Goal: Information Seeking & Learning: Find specific fact

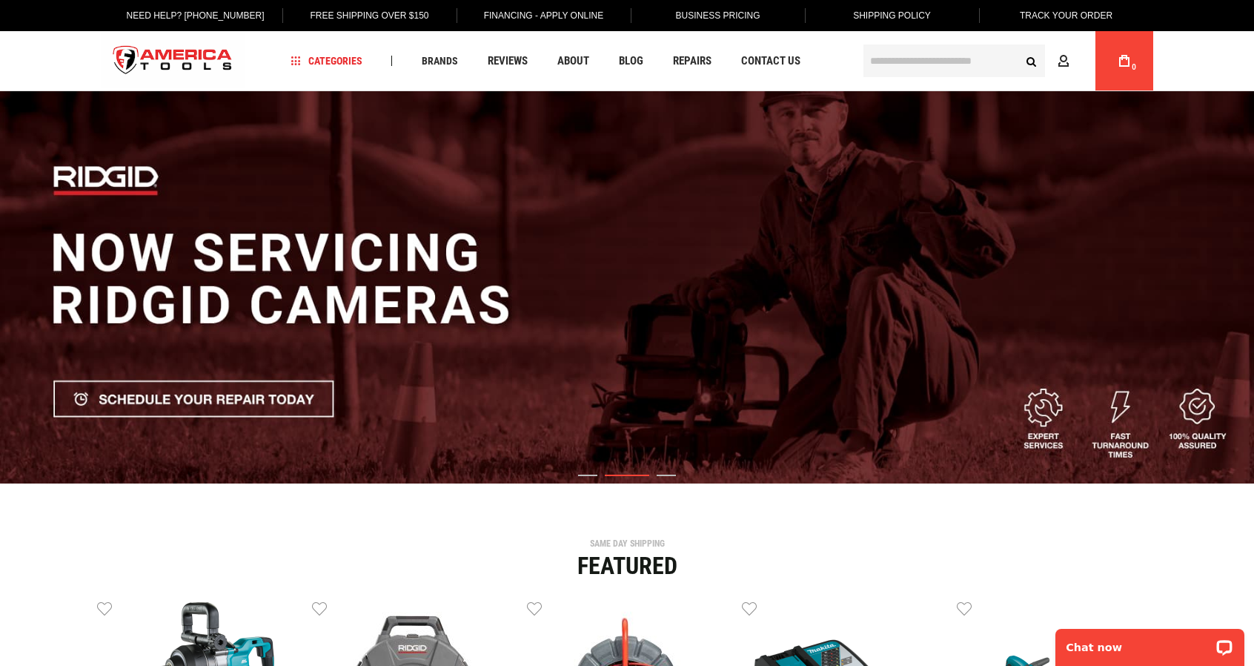
click at [918, 57] on input "text" at bounding box center [955, 60] width 182 height 33
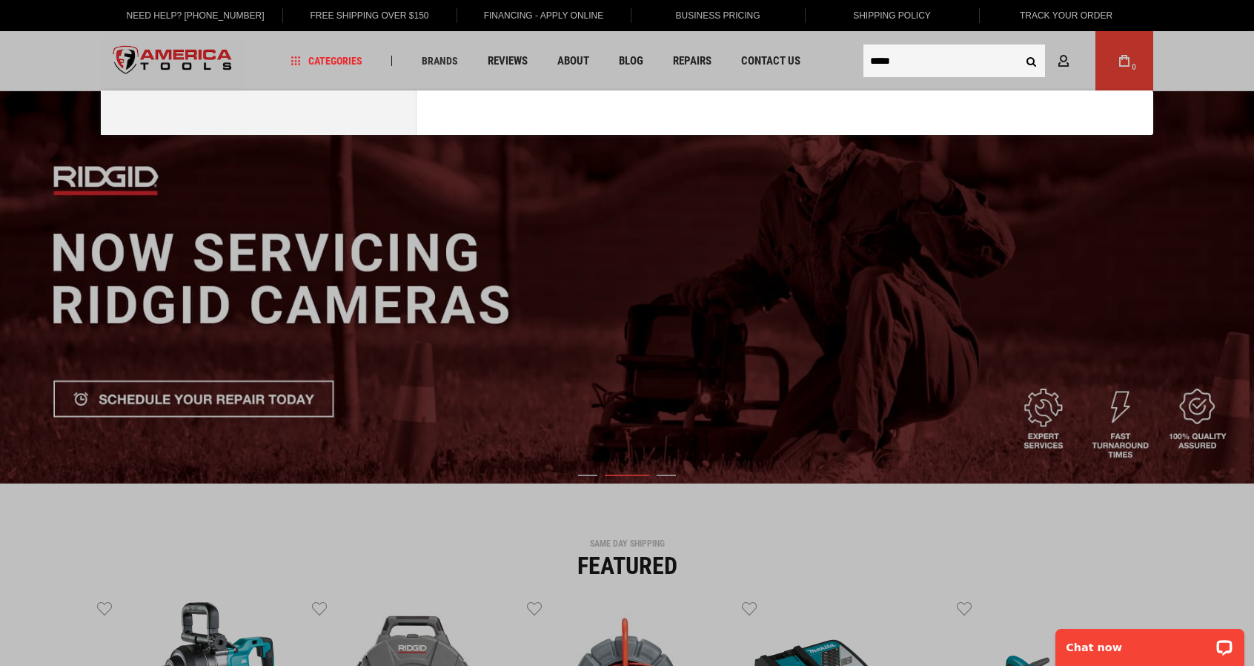
type input "*****"
click at [1017, 47] on button "Search" at bounding box center [1031, 61] width 28 height 28
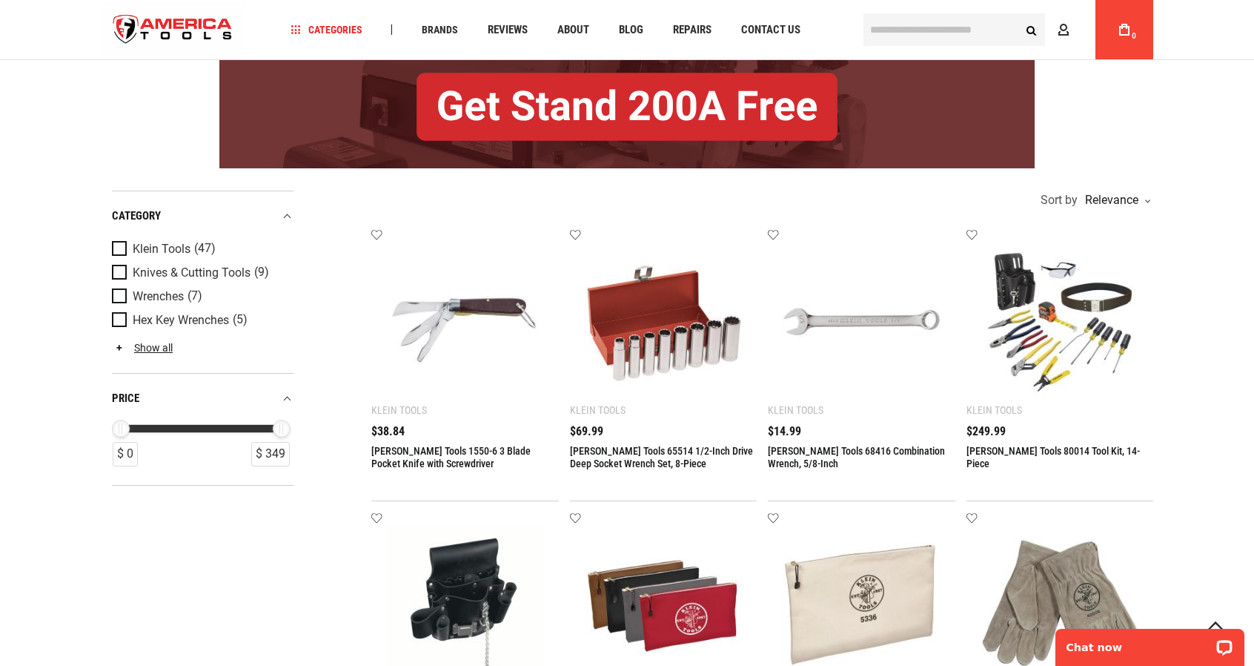
scroll to position [222, 0]
